Goal: Complete application form

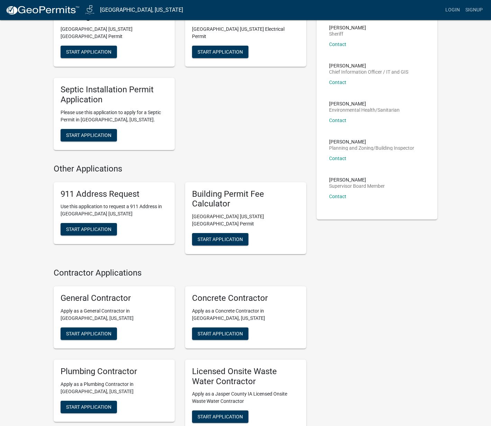
scroll to position [147, 0]
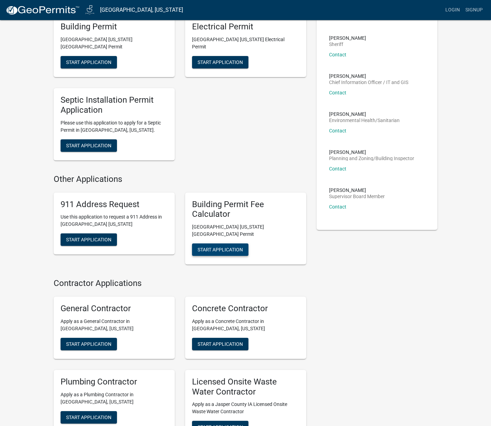
click at [217, 247] on span "Start Application" at bounding box center [220, 250] width 45 height 6
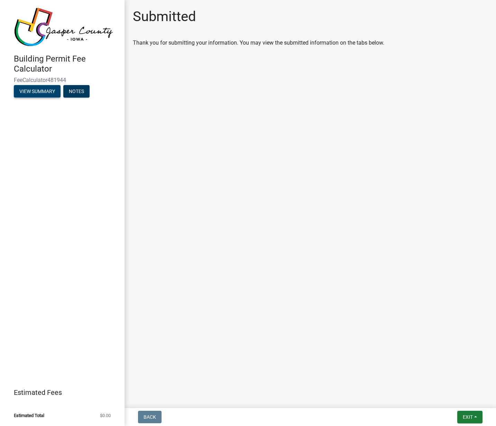
click at [44, 93] on button "View Summary" at bounding box center [37, 91] width 47 height 12
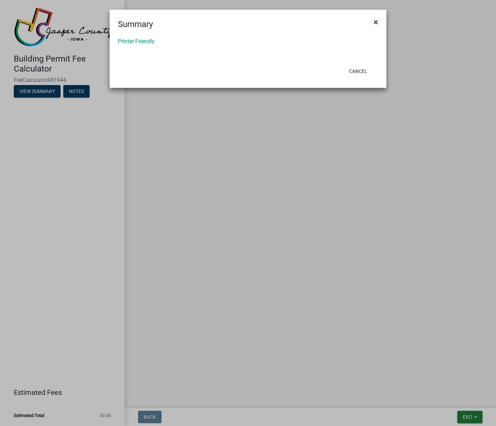
click at [376, 22] on span "×" at bounding box center [376, 22] width 5 height 10
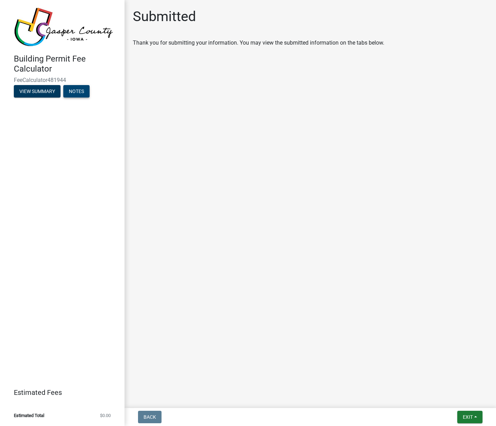
click at [80, 93] on button "Notes" at bounding box center [76, 91] width 26 height 12
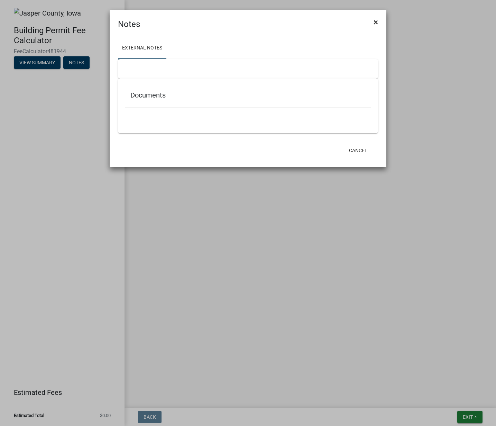
click at [376, 22] on span "×" at bounding box center [376, 22] width 5 height 10
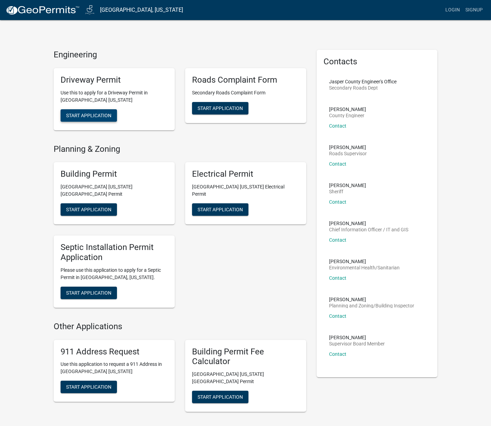
click at [95, 115] on span "Start Application" at bounding box center [88, 116] width 45 height 6
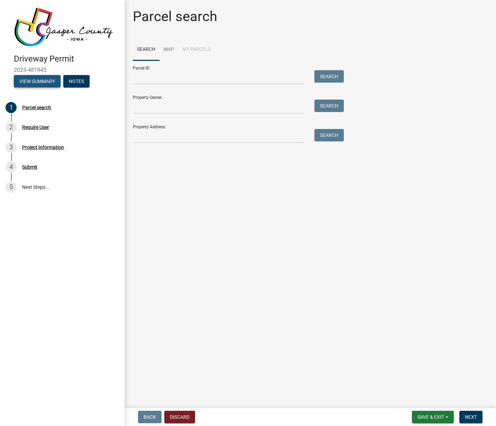
click at [26, 84] on button "View Summary" at bounding box center [37, 81] width 47 height 12
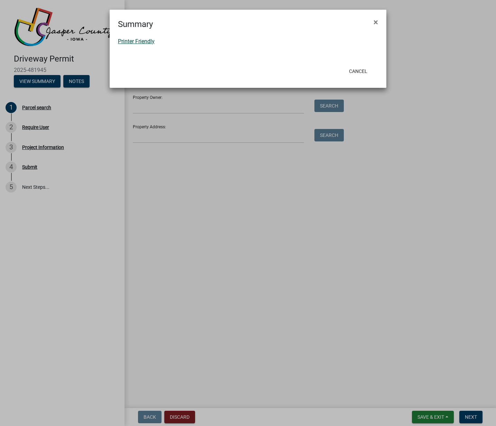
click at [146, 42] on link "Printer Friendly" at bounding box center [136, 41] width 37 height 7
click at [375, 22] on span "×" at bounding box center [376, 22] width 5 height 10
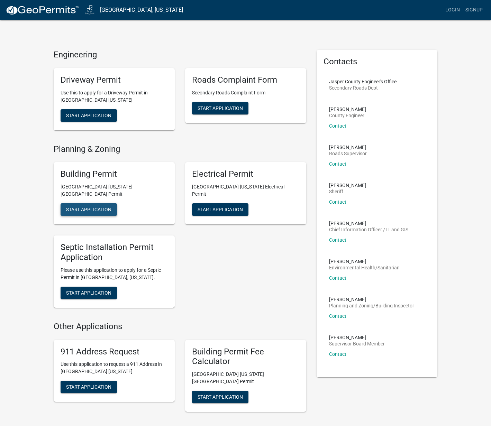
click at [101, 207] on span "Start Application" at bounding box center [88, 210] width 45 height 6
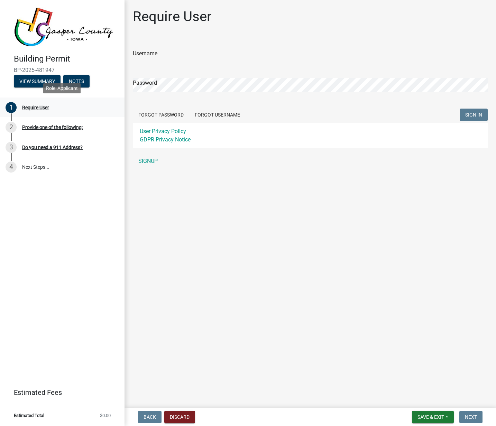
click at [35, 107] on div "Require User" at bounding box center [35, 107] width 27 height 5
click at [42, 127] on div "Provide one of the following:" at bounding box center [52, 127] width 61 height 5
click at [42, 147] on div "Do you need a 911 Address?" at bounding box center [52, 147] width 61 height 5
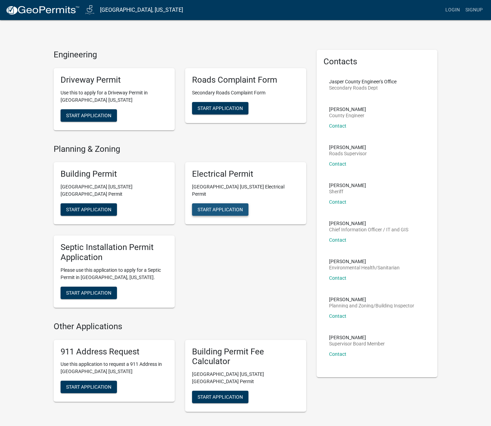
click at [221, 207] on span "Start Application" at bounding box center [220, 210] width 45 height 6
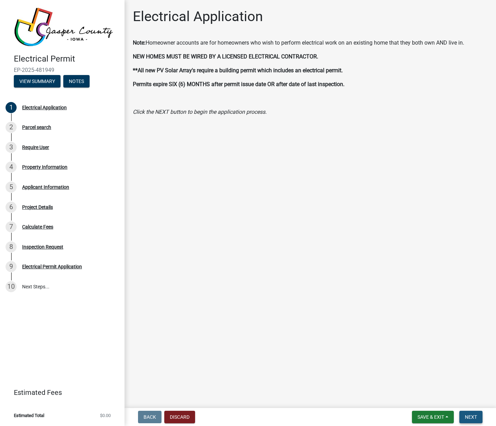
click at [471, 417] on span "Next" at bounding box center [471, 418] width 12 height 6
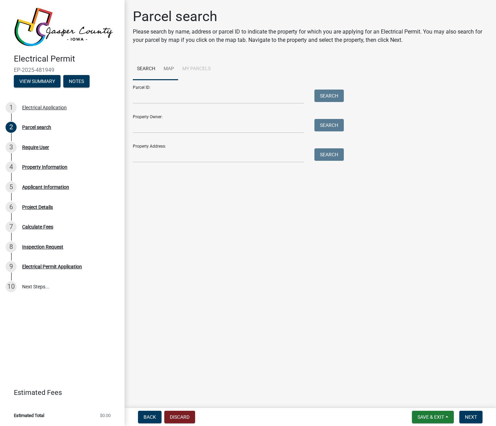
click at [168, 68] on link "Map" at bounding box center [169, 69] width 19 height 22
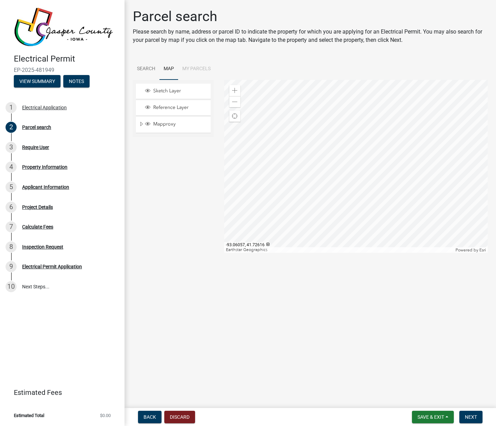
click at [353, 151] on div at bounding box center [356, 166] width 264 height 173
click at [209, 68] on li "My Parcels" at bounding box center [196, 69] width 37 height 22
click at [194, 68] on li "My Parcels" at bounding box center [196, 69] width 37 height 22
click at [145, 71] on link "Search" at bounding box center [146, 69] width 27 height 22
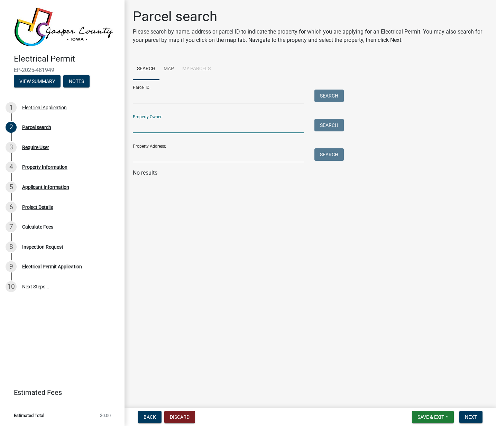
click at [142, 128] on input "Property Owner:" at bounding box center [218, 126] width 171 height 14
type input "herduin"
click at [333, 126] on button "Search" at bounding box center [329, 125] width 29 height 12
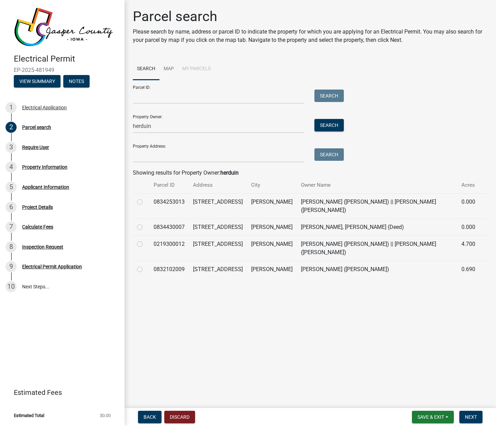
click at [145, 266] on label at bounding box center [145, 266] width 0 height 0
click at [145, 266] on input "radio" at bounding box center [147, 268] width 5 height 5
radio input "true"
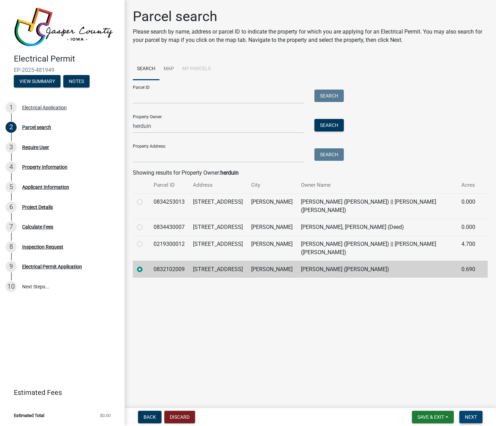
click at [478, 418] on button "Next" at bounding box center [471, 417] width 23 height 12
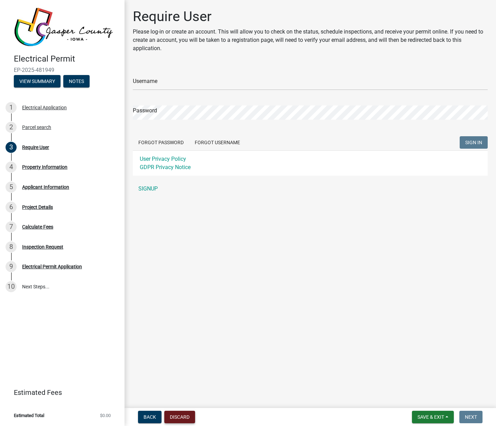
click at [176, 417] on button "Discard" at bounding box center [179, 417] width 31 height 12
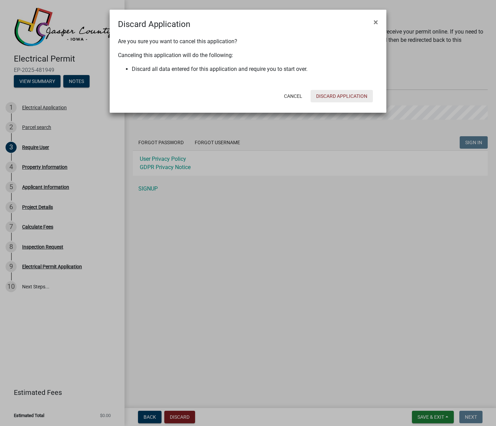
click at [348, 95] on button "Discard Application" at bounding box center [342, 96] width 62 height 12
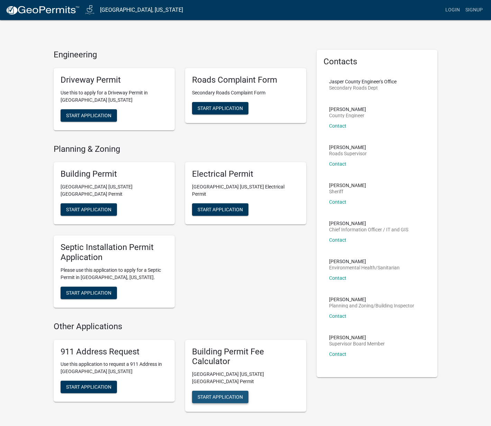
click at [233, 395] on span "Start Application" at bounding box center [220, 398] width 45 height 6
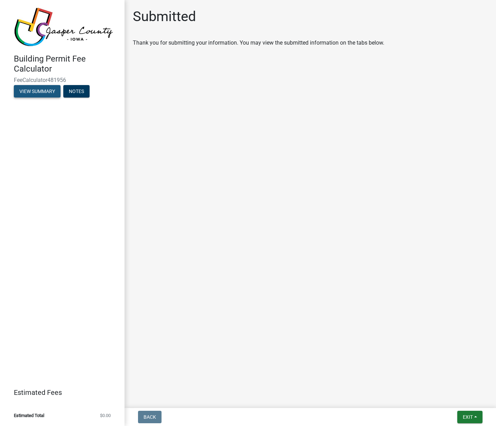
click at [26, 93] on button "View Summary" at bounding box center [37, 91] width 47 height 12
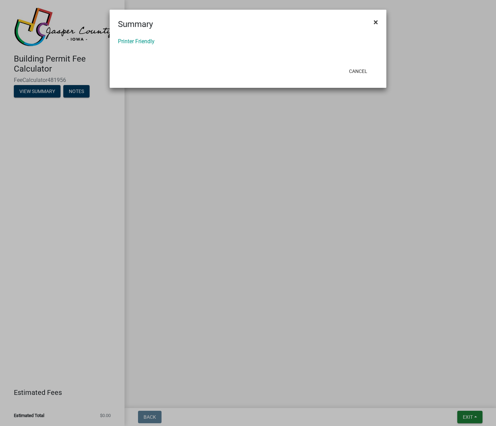
click at [375, 22] on span "×" at bounding box center [376, 22] width 5 height 10
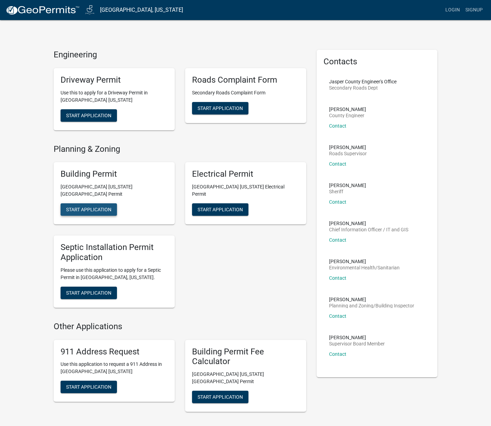
click at [98, 207] on span "Start Application" at bounding box center [88, 210] width 45 height 6
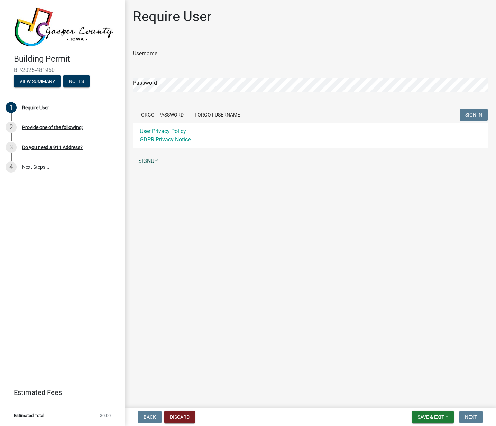
click at [145, 161] on link "SIGNUP" at bounding box center [310, 161] width 355 height 14
